Goal: Information Seeking & Learning: Compare options

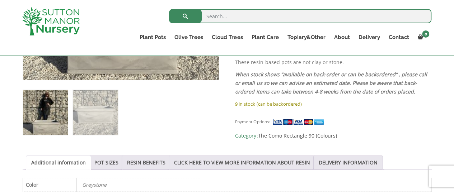
scroll to position [316, 0]
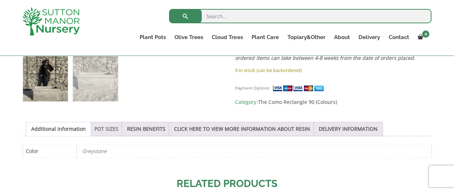
click at [103, 130] on link "POT SIZES" at bounding box center [106, 129] width 24 height 14
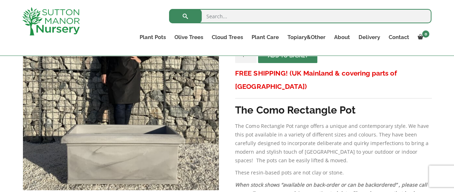
scroll to position [171, 0]
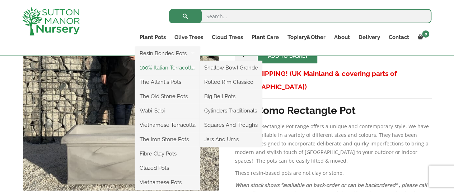
click at [163, 69] on link "100% Italian Terracotta" at bounding box center [167, 67] width 65 height 11
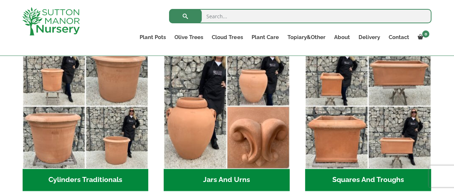
scroll to position [428, 0]
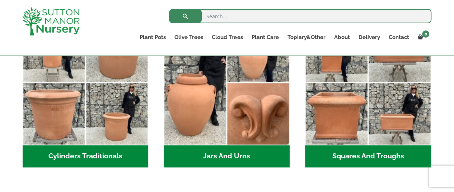
click at [397, 154] on h2 "Squares And Troughs (2)" at bounding box center [368, 156] width 126 height 22
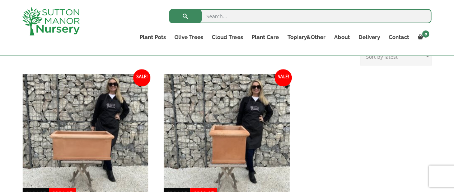
scroll to position [363, 0]
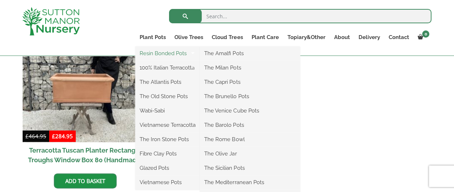
click at [164, 52] on link "Resin Bonded Pots" at bounding box center [167, 53] width 65 height 11
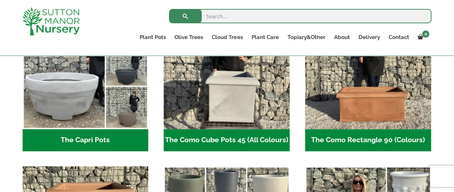
scroll to position [411, 0]
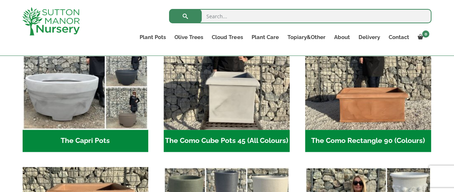
click at [408, 139] on h2 "The Como Rectangle 90 (Colours) (3)" at bounding box center [368, 141] width 126 height 22
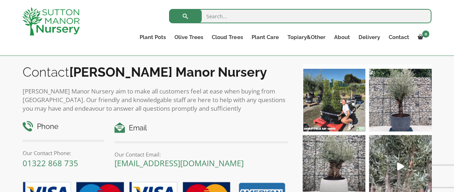
scroll to position [276, 0]
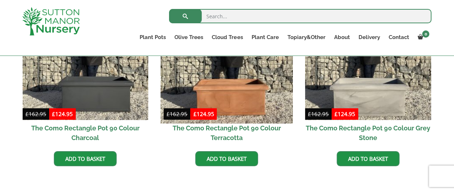
click at [226, 101] on img at bounding box center [227, 57] width 132 height 132
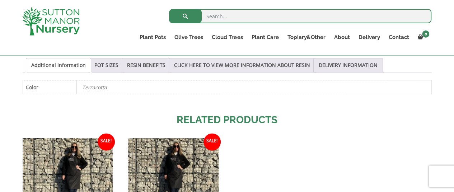
scroll to position [379, 0]
click at [99, 65] on link "POT SIZES" at bounding box center [106, 65] width 24 height 14
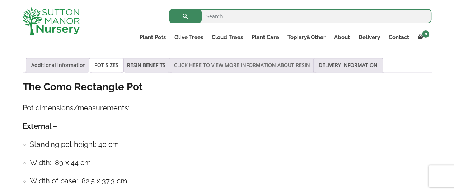
click at [182, 65] on link "CLICK HERE TO VIEW MORE INFORMATION ABOUT RESIN" at bounding box center [242, 65] width 136 height 14
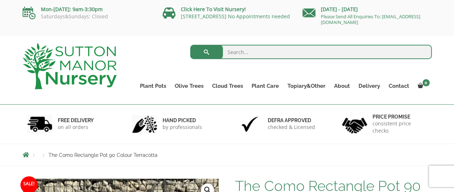
scroll to position [168, 0]
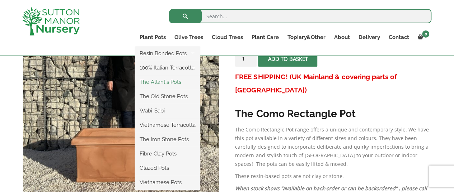
click at [162, 82] on link "The Atlantis Pots" at bounding box center [167, 82] width 65 height 11
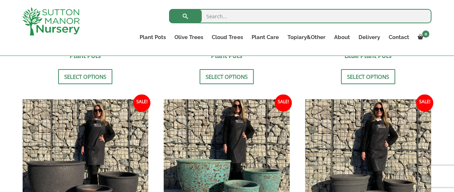
scroll to position [743, 0]
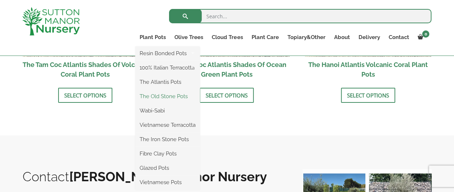
click at [161, 97] on link "The Old Stone Pots" at bounding box center [167, 96] width 65 height 11
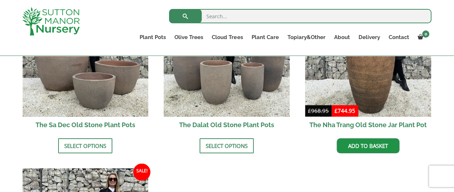
scroll to position [672, 0]
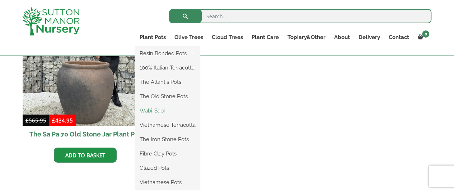
click at [162, 112] on link "Wabi-Sabi" at bounding box center [167, 110] width 65 height 11
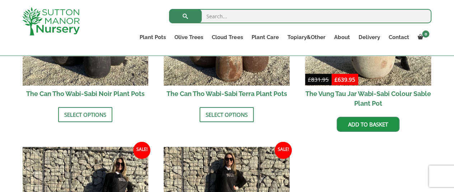
scroll to position [1009, 0]
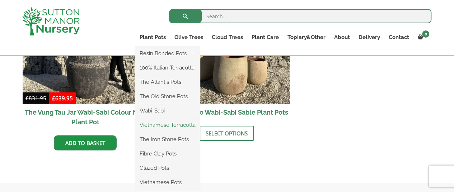
click at [155, 124] on link "Vietnamese Terracotta" at bounding box center [167, 125] width 65 height 11
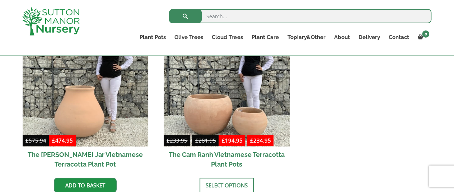
scroll to position [412, 0]
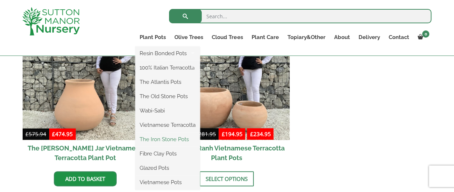
click at [164, 140] on link "The Iron Stone Pots" at bounding box center [167, 139] width 65 height 11
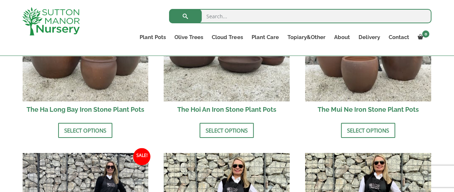
scroll to position [504, 0]
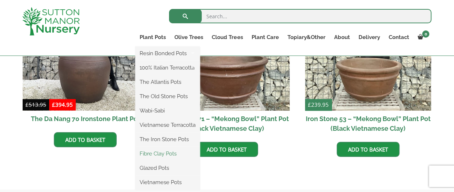
click at [153, 155] on link "Fibre Clay Pots" at bounding box center [167, 153] width 65 height 11
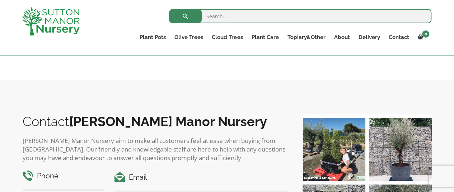
scroll to position [460, 0]
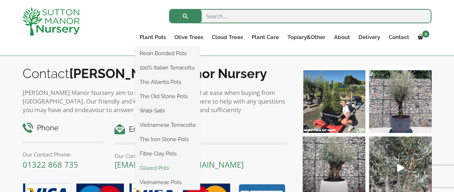
click at [162, 167] on link "Glazed Pots" at bounding box center [167, 168] width 65 height 11
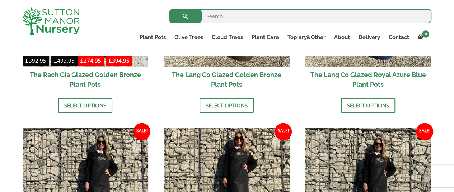
scroll to position [840, 0]
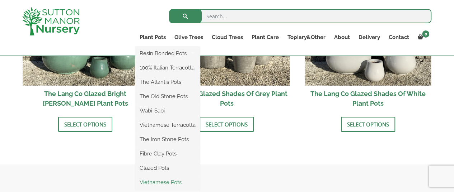
click at [164, 183] on link "Vietnamese Pots" at bounding box center [167, 182] width 65 height 11
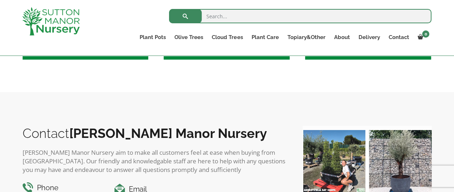
scroll to position [555, 0]
